Goal: Information Seeking & Learning: Check status

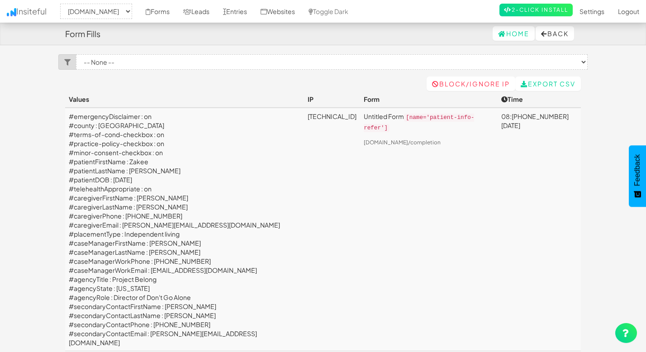
select select "2385"
click at [254, 14] on link "Entries" at bounding box center [235, 11] width 38 height 23
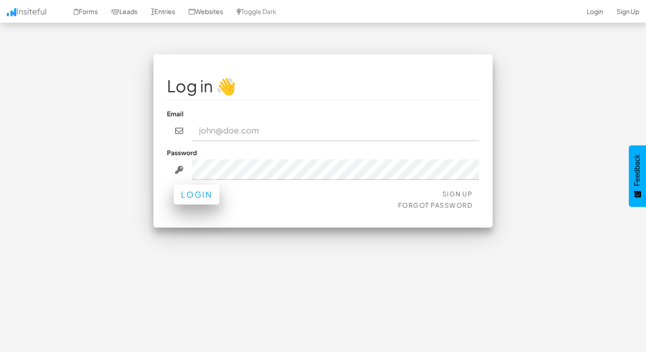
type input "admin@herenow.health"
click at [205, 194] on button "Login" at bounding box center [197, 195] width 46 height 20
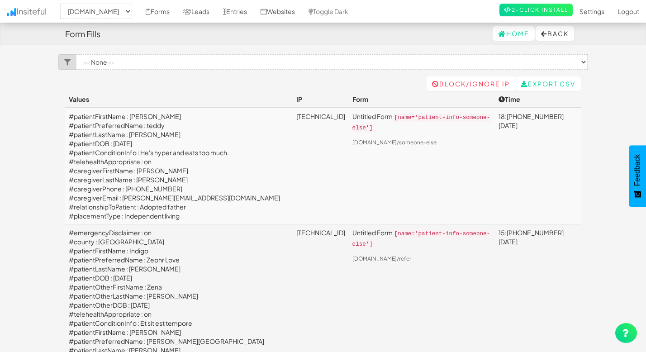
select select "2385"
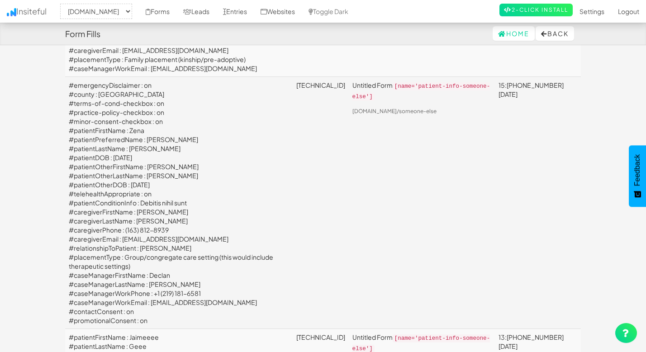
scroll to position [721, 0]
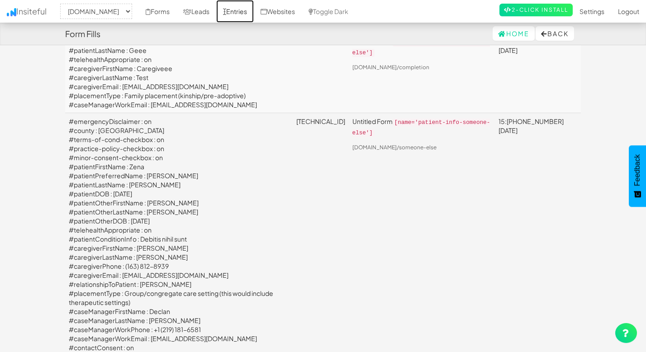
click at [254, 10] on link "Entries" at bounding box center [235, 11] width 38 height 23
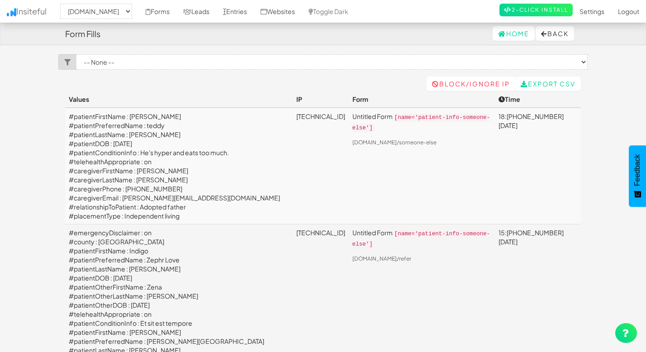
select select "2385"
click at [254, 12] on link "Entries" at bounding box center [235, 11] width 38 height 23
select select "2385"
click at [216, 13] on link "Leads" at bounding box center [196, 11] width 40 height 23
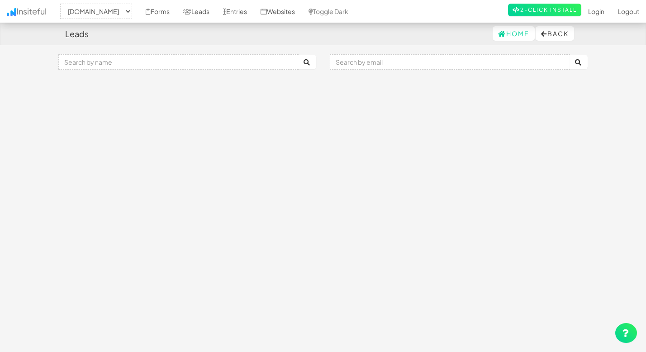
select select "2385"
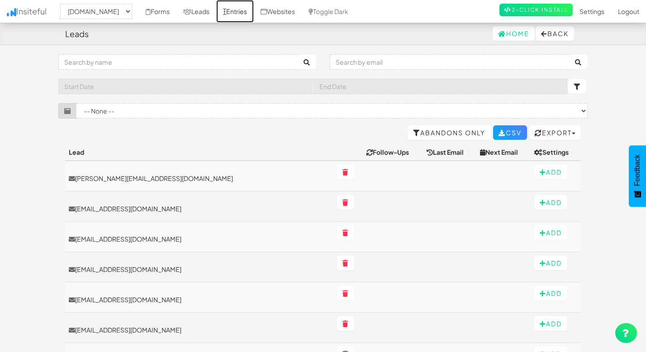
click at [254, 14] on link "Entries" at bounding box center [235, 11] width 38 height 23
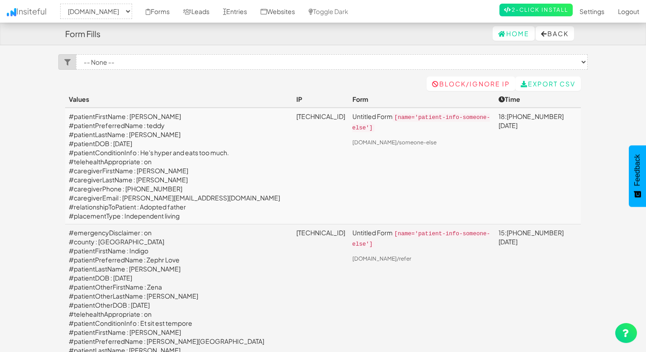
select select "2385"
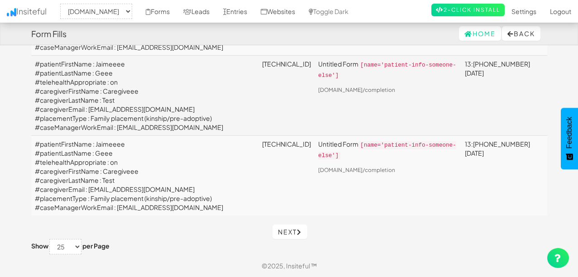
scroll to position [3090, 0]
click at [285, 234] on link "Next" at bounding box center [289, 231] width 35 height 14
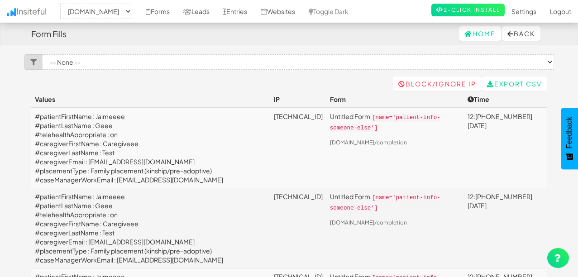
select select "2385"
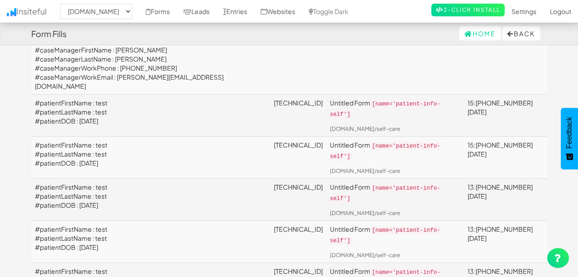
scroll to position [2318, 0]
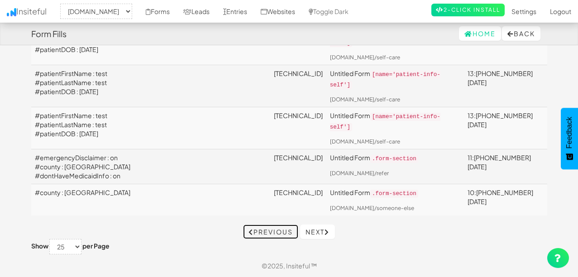
click at [270, 227] on link "Previous" at bounding box center [270, 231] width 55 height 14
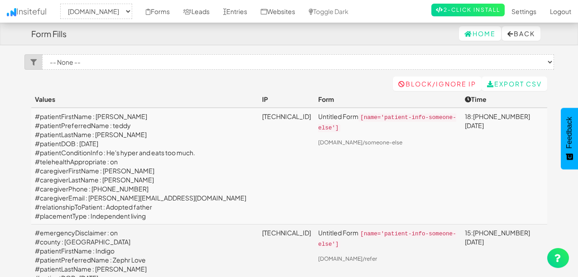
select select "2385"
click at [254, 14] on link "Entries" at bounding box center [235, 11] width 38 height 23
select select "2385"
